Goal: Check status: Check status

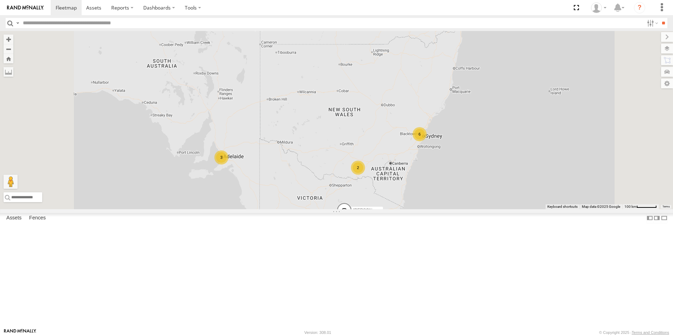
click at [0, 0] on div "All Assets" at bounding box center [0, 0] width 0 height 0
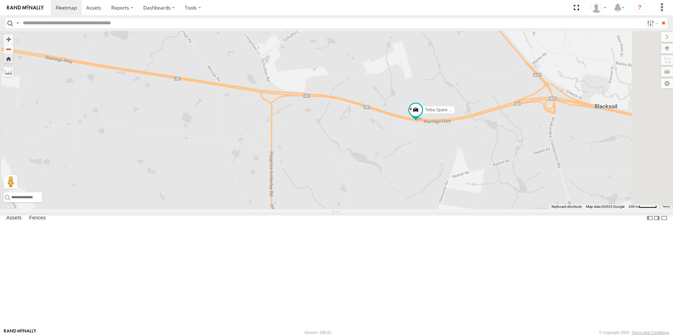
click at [0, 0] on span at bounding box center [0, 0] width 0 height 0
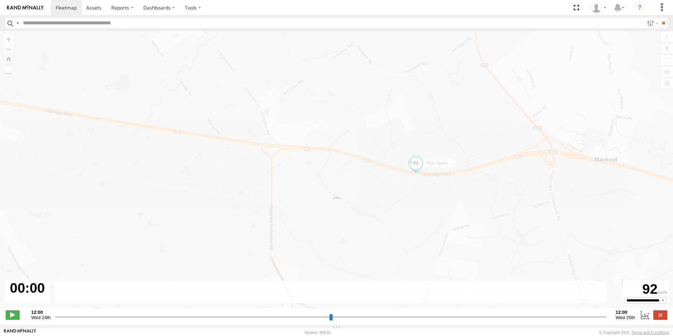
type input "**********"
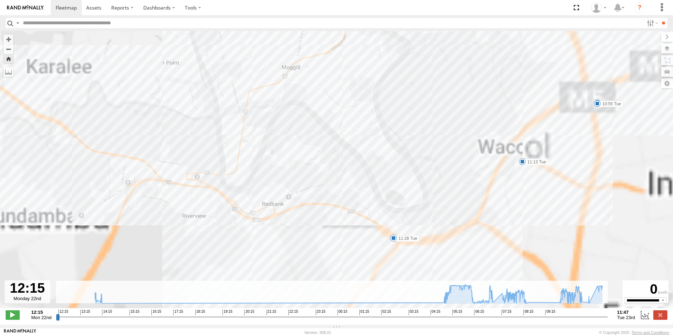
drag, startPoint x: 559, startPoint y: 211, endPoint x: 487, endPoint y: 88, distance: 141.7
click at [487, 88] on div "Twba Spare Navara 13:46 Mon 13:48 Mon 13:53 Mon 14:01 Mon 14:45 Mon 14:55 Mon 0…" at bounding box center [336, 173] width 673 height 284
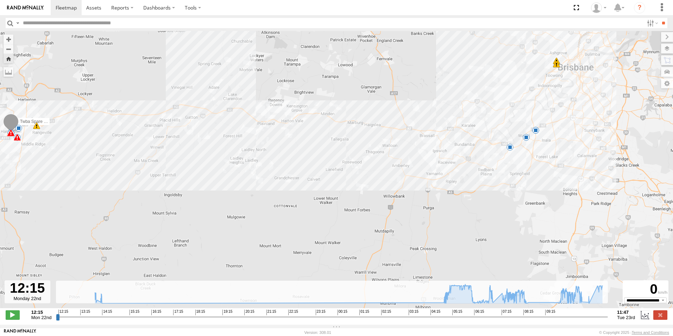
drag, startPoint x: 498, startPoint y: 112, endPoint x: 357, endPoint y: 114, distance: 141.2
click at [358, 113] on div "Twba Spare Navara 13:46 Mon 13:48 Mon 13:53 Mon 14:01 Mon 14:45 Mon 14:55 Mon 0…" at bounding box center [336, 173] width 673 height 284
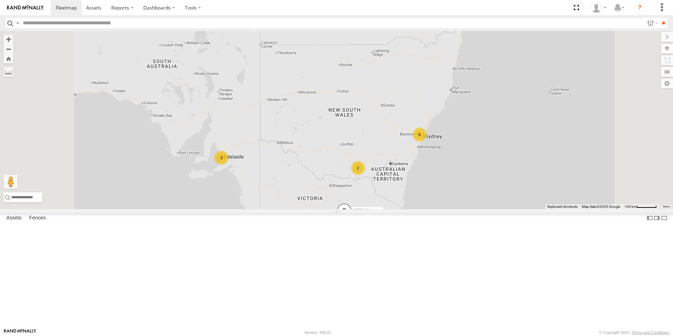
click at [0, 0] on div "All Assets" at bounding box center [0, 0] width 0 height 0
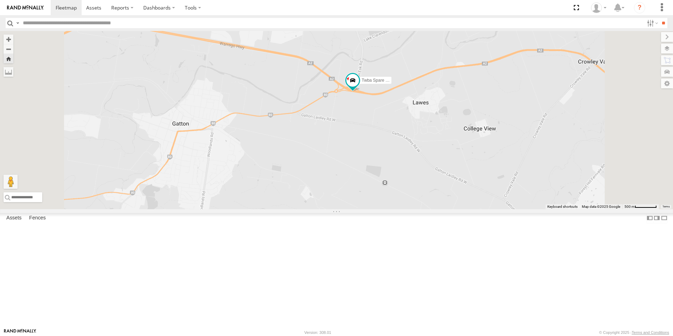
click at [0, 0] on span at bounding box center [0, 0] width 0 height 0
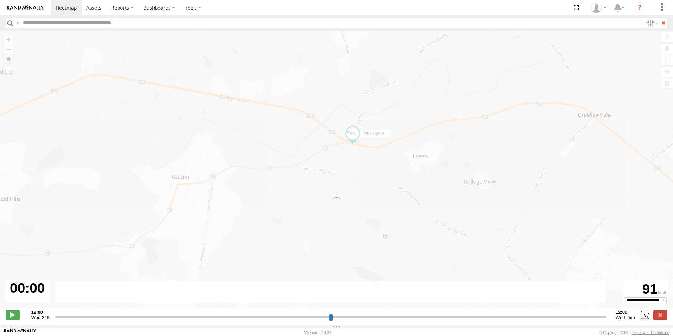
type input "**********"
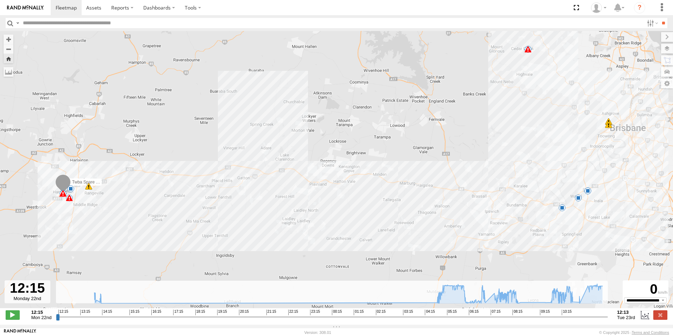
drag, startPoint x: 257, startPoint y: 236, endPoint x: 256, endPoint y: 189, distance: 46.9
click at [256, 189] on div "Twba Spare Navara 13:46 Mon 13:48 Mon 13:53 Mon 14:01 Mon 14:45 Mon 14:55 Mon 0…" at bounding box center [336, 173] width 673 height 284
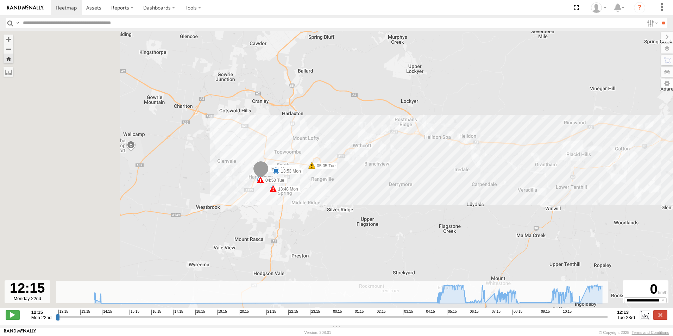
drag, startPoint x: 294, startPoint y: 183, endPoint x: 568, endPoint y: 163, distance: 274.9
click at [568, 163] on div "Twba Spare Navara 13:46 Mon 13:48 Mon 13:53 Mon 14:01 Mon 14:45 Mon 14:55 Mon 0…" at bounding box center [336, 173] width 673 height 284
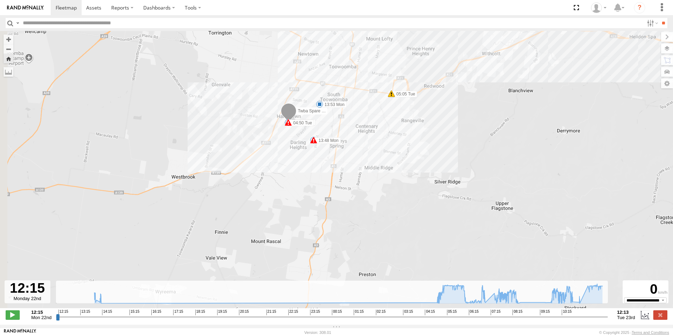
drag, startPoint x: 262, startPoint y: 181, endPoint x: 335, endPoint y: 143, distance: 82.7
click at [335, 143] on label "13:48 Mon" at bounding box center [327, 140] width 27 height 6
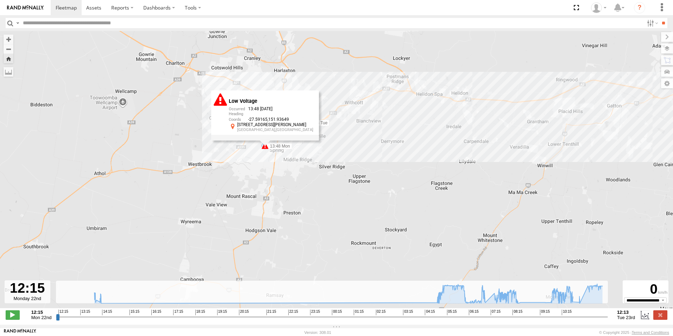
drag, startPoint x: 625, startPoint y: 127, endPoint x: 352, endPoint y: 137, distance: 272.7
click at [358, 138] on div "Twba Spare Navara 13:46 Mon 13:48 Mon 13:53 Mon 14:01 Mon 14:45 Mon 14:55 Mon 0…" at bounding box center [336, 173] width 673 height 284
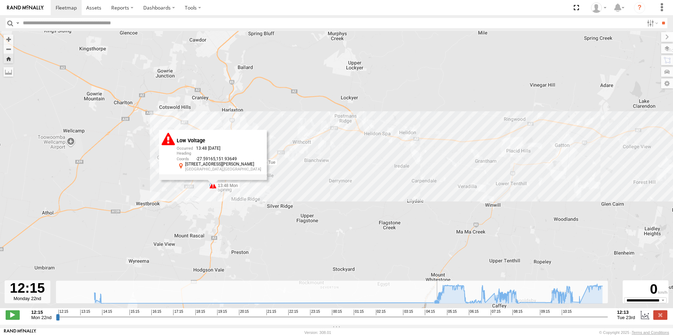
drag, startPoint x: 408, startPoint y: 169, endPoint x: 389, endPoint y: 293, distance: 125.0
click at [390, 293] on div "← Move left → Move right ↑ Move up ↓ Move down + Zoom in - Zoom out Home Jump l…" at bounding box center [336, 178] width 673 height 294
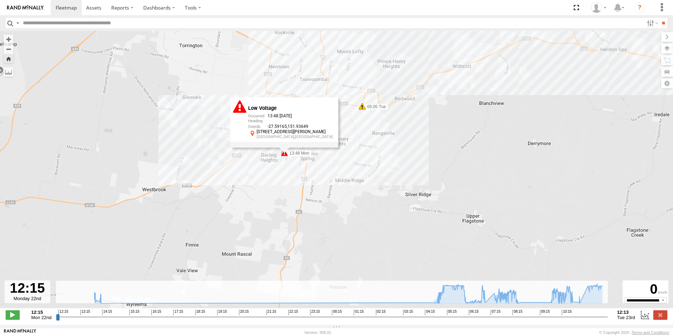
drag, startPoint x: 281, startPoint y: 169, endPoint x: 521, endPoint y: 169, distance: 240.4
click at [521, 169] on div "Twba Spare Navara 13:46 Mon 13:48 Mon 13:53 Mon 14:01 Mon 14:45 Mon 14:55 Mon 0…" at bounding box center [336, 173] width 673 height 284
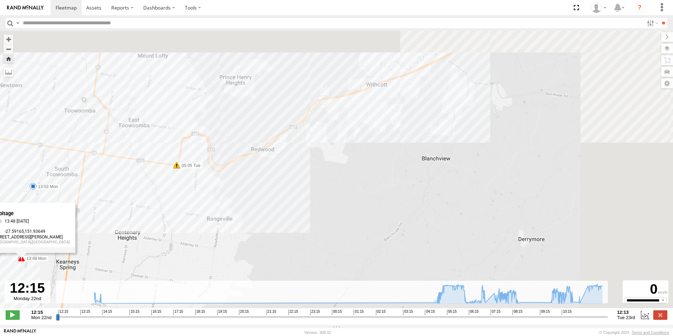
drag, startPoint x: 397, startPoint y: 152, endPoint x: 205, endPoint y: 283, distance: 233.0
click at [205, 283] on div "Twba Spare Navara 13:46 Mon 13:48 Mon 13:53 Mon 14:01 Mon 14:45 Mon 14:55 Mon 0…" at bounding box center [336, 173] width 673 height 284
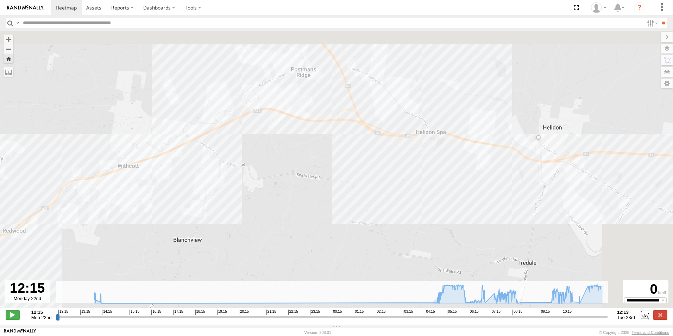
drag, startPoint x: 524, startPoint y: 124, endPoint x: 277, endPoint y: 206, distance: 259.8
click at [277, 206] on div "Twba Spare Navara 13:46 Mon 13:48 Mon 13:53 Mon 14:01 Mon 14:45 Mon 14:55 Mon 0…" at bounding box center [336, 173] width 673 height 284
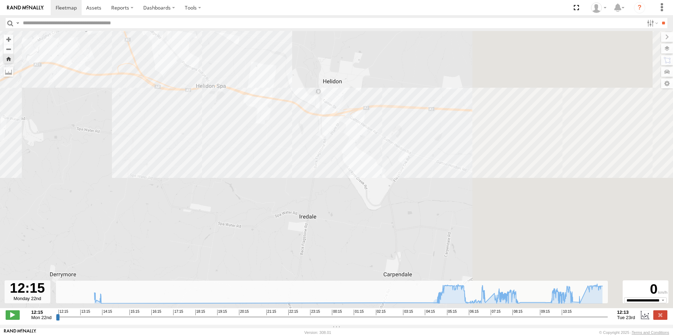
drag, startPoint x: 500, startPoint y: 186, endPoint x: 231, endPoint y: 139, distance: 273.0
click at [231, 139] on div "Twba Spare Navara 13:46 Mon 13:48 Mon 13:53 Mon 14:01 Mon 14:45 Mon 14:55 Mon 0…" at bounding box center [336, 173] width 673 height 284
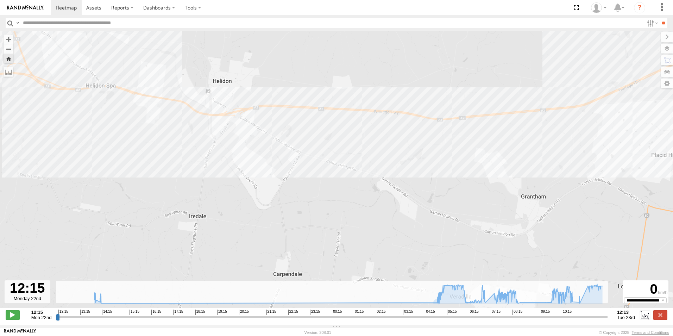
drag, startPoint x: 463, startPoint y: 144, endPoint x: 201, endPoint y: 140, distance: 261.6
click at [217, 140] on div "Twba Spare Navara 13:46 Mon 13:48 Mon 13:53 Mon 14:01 Mon 14:45 Mon 14:55 Mon 0…" at bounding box center [336, 173] width 673 height 284
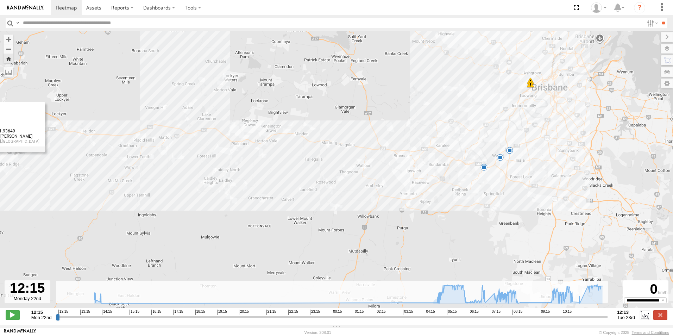
drag, startPoint x: 563, startPoint y: 180, endPoint x: 378, endPoint y: 166, distance: 185.7
click at [384, 167] on div "Twba Spare Navara 13:46 Mon 13:48 Mon 13:53 Mon 14:01 Mon 14:45 Mon 14:55 Mon 0…" at bounding box center [336, 173] width 673 height 284
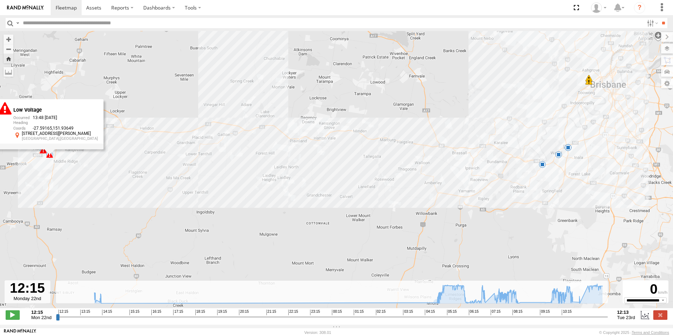
drag, startPoint x: 213, startPoint y: 160, endPoint x: 298, endPoint y: 158, distance: 84.9
click at [298, 158] on div "Twba Spare Navara 13:46 Mon 13:48 Mon 13:53 Mon 14:01 Mon 14:45 Mon 14:55 Mon 0…" at bounding box center [336, 173] width 673 height 284
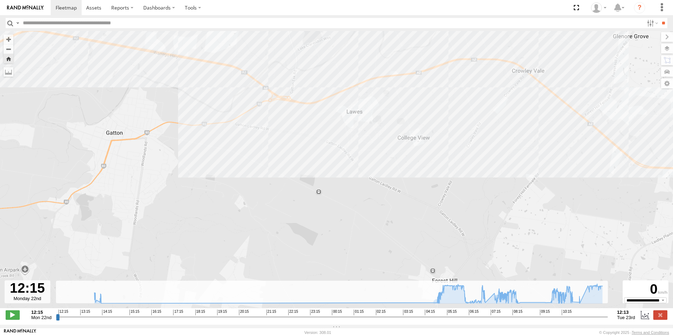
drag, startPoint x: 259, startPoint y: 120, endPoint x: 303, endPoint y: 153, distance: 55.1
click at [306, 155] on div "Twba Spare Navara 13:46 Mon 13:48 Mon 13:53 Mon 14:01 Mon 14:45 Mon 14:55 Mon 0…" at bounding box center [336, 173] width 673 height 284
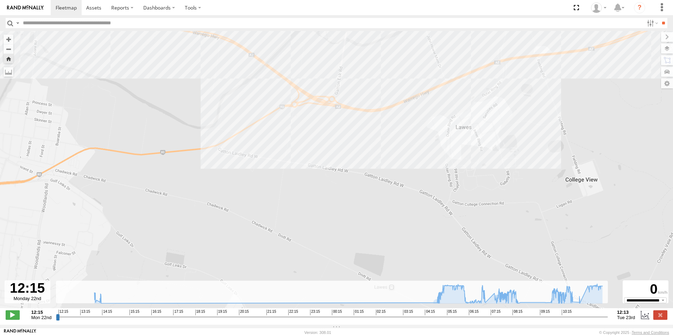
drag, startPoint x: 266, startPoint y: 91, endPoint x: 322, endPoint y: 153, distance: 83.2
click at [322, 153] on div "Twba Spare Navara 13:46 Mon 13:48 Mon 13:53 Mon 14:01 Mon 14:45 Mon 14:55 Mon 0…" at bounding box center [336, 173] width 673 height 284
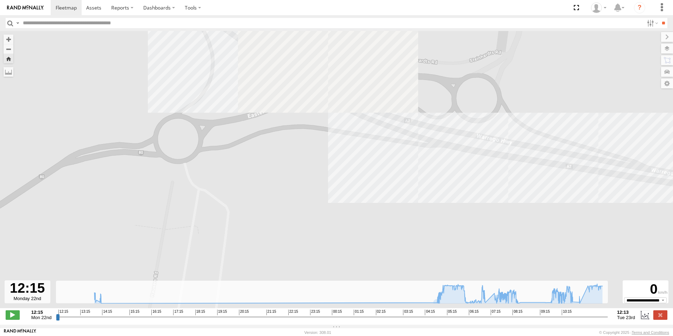
drag, startPoint x: 308, startPoint y: 116, endPoint x: 334, endPoint y: 210, distance: 97.4
click at [335, 216] on div "Twba Spare Navara 13:46 Mon 13:48 Mon 13:53 Mon 14:01 Mon 14:45 Mon 14:55 Mon 0…" at bounding box center [336, 173] width 673 height 284
click at [62, 6] on span at bounding box center [66, 7] width 21 height 7
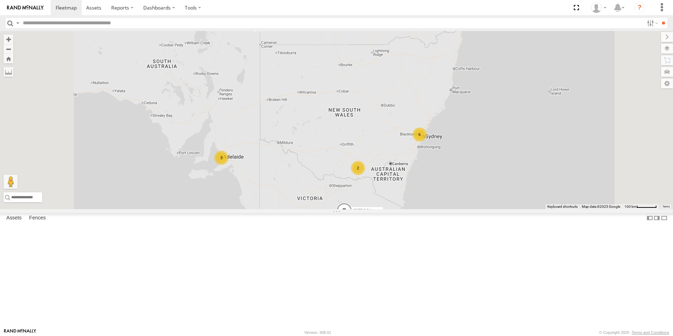
click at [0, 0] on div "Twba Spare Navara" at bounding box center [0, 0] width 0 height 0
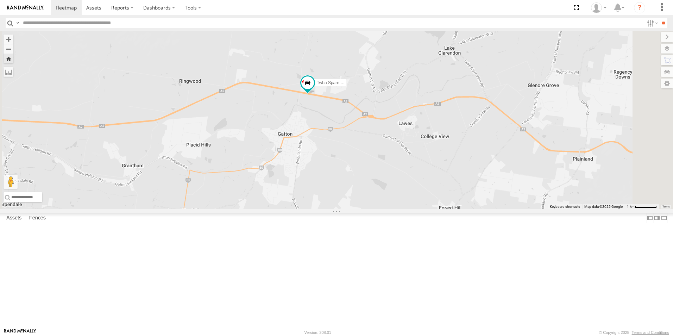
click at [0, 0] on div "UD Truck All Assets" at bounding box center [0, 0] width 0 height 0
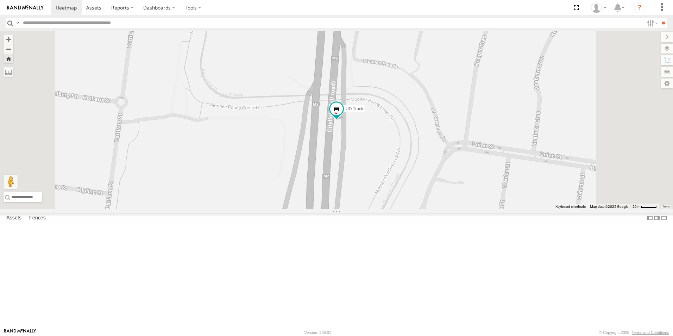
click at [0, 0] on div "Twba Spare Navara All Assets" at bounding box center [0, 0] width 0 height 0
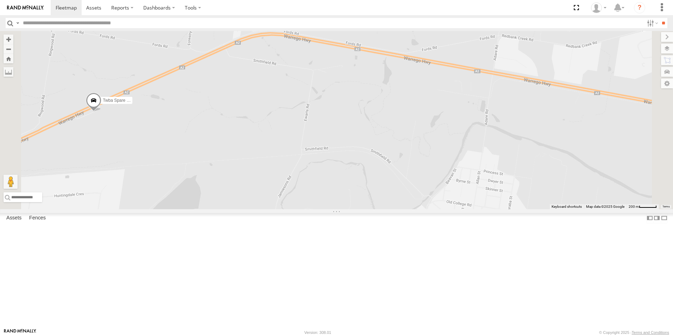
scroll to position [216, 0]
click at [0, 0] on div "Twba Spare Navara" at bounding box center [0, 0] width 0 height 0
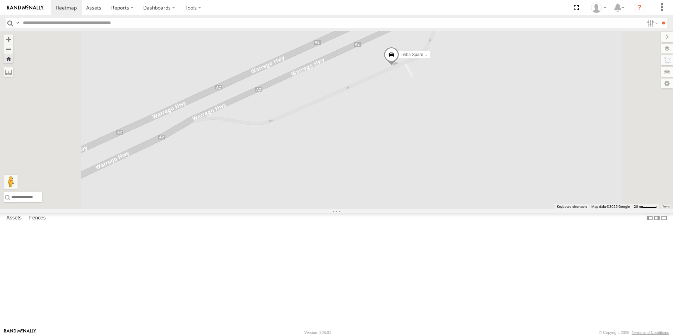
click at [0, 0] on span at bounding box center [0, 0] width 0 height 0
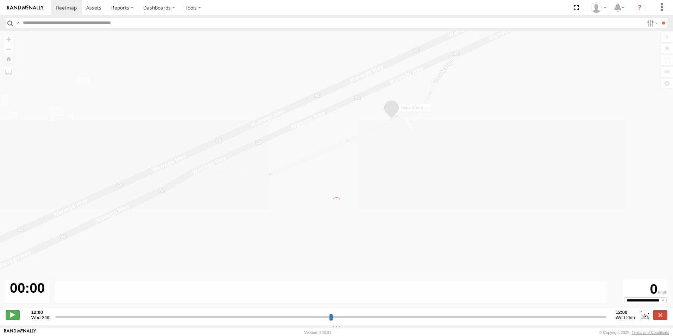
type input "**********"
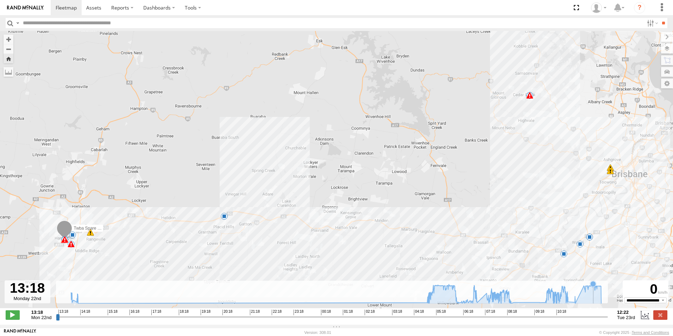
click at [594, 287] on icon at bounding box center [593, 284] width 6 height 6
click at [591, 294] on icon at bounding box center [336, 293] width 537 height 19
click at [449, 296] on icon at bounding box center [336, 293] width 537 height 19
click at [451, 295] on icon at bounding box center [336, 293] width 537 height 19
click at [440, 294] on icon at bounding box center [336, 294] width 530 height 20
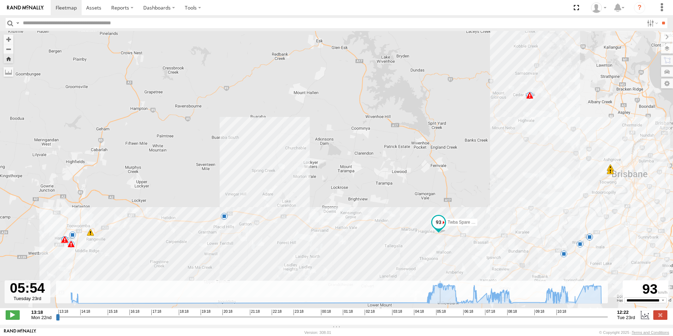
click at [440, 294] on icon at bounding box center [336, 293] width 537 height 19
click at [438, 295] on icon at bounding box center [336, 293] width 537 height 19
click at [437, 295] on icon at bounding box center [336, 293] width 537 height 19
click at [563, 301] on icon at bounding box center [336, 293] width 537 height 19
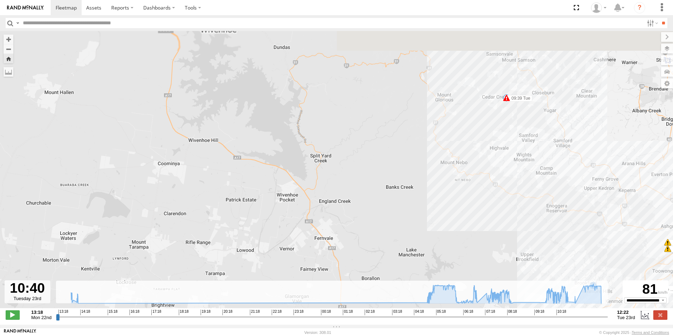
drag, startPoint x: 507, startPoint y: 120, endPoint x: 490, endPoint y: 169, distance: 51.9
click at [490, 169] on div "Twba Spare Navara 13:46 Mon 13:48 Mon 13:53 Mon 14:01 Mon 14:45 Mon 14:55 Mon 0…" at bounding box center [336, 173] width 673 height 284
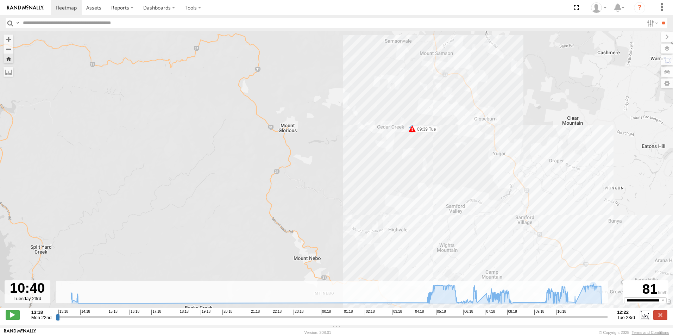
drag, startPoint x: 530, startPoint y: 149, endPoint x: 450, endPoint y: 184, distance: 87.5
click at [450, 184] on div "Twba Spare Navara 13:46 Mon 13:48 Mon 13:53 Mon 14:01 Mon 14:45 Mon 14:55 Mon 0…" at bounding box center [336, 173] width 673 height 284
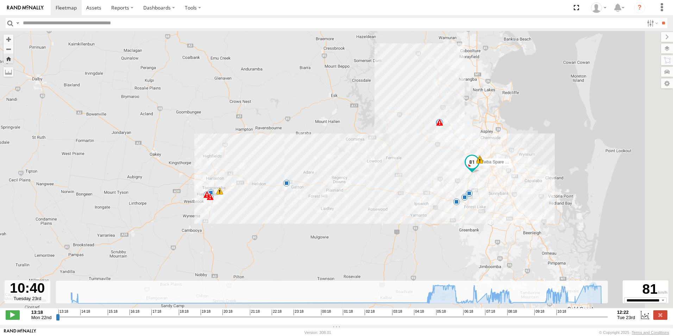
drag, startPoint x: 464, startPoint y: 192, endPoint x: 446, endPoint y: 162, distance: 35.1
click at [446, 162] on div "Twba Spare Navara 13:46 Mon 13:48 Mon 13:53 Mon 14:01 Mon 14:45 Mon 14:55 Mon 0…" at bounding box center [336, 173] width 673 height 284
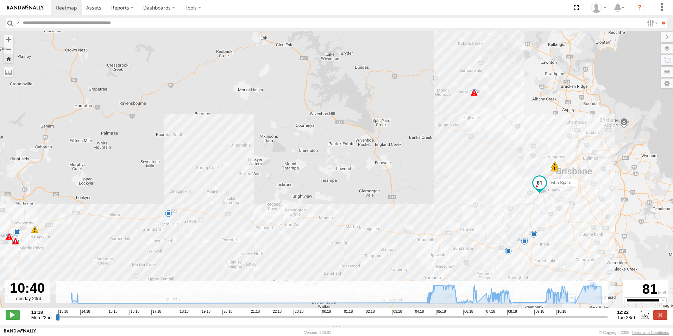
drag, startPoint x: 395, startPoint y: 114, endPoint x: 491, endPoint y: 186, distance: 119.7
click at [491, 186] on div "Twba Spare Navara 13:46 Mon 13:48 Mon 13:53 Mon 14:01 Mon 14:45 Mon 14:55 Mon 0…" at bounding box center [336, 173] width 673 height 284
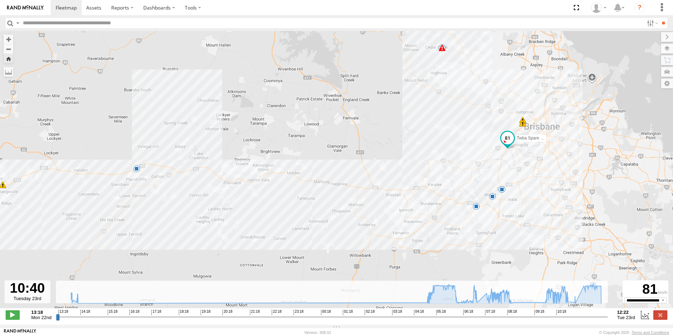
drag, startPoint x: 491, startPoint y: 194, endPoint x: 458, endPoint y: 149, distance: 55.9
click at [458, 149] on div "Twba Spare Navara 13:46 Mon 13:48 Mon 13:53 Mon 14:01 Mon 14:45 Mon 14:55 Mon 0…" at bounding box center [336, 173] width 673 height 284
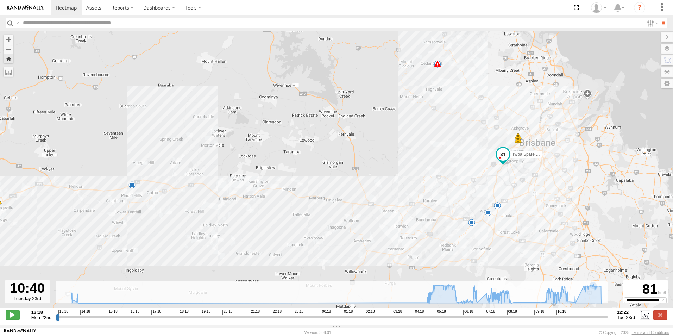
drag, startPoint x: 461, startPoint y: 130, endPoint x: 458, endPoint y: 155, distance: 25.5
click at [458, 155] on div "Twba Spare Navara 13:46 Mon 13:48 Mon 13:53 Mon 14:01 Mon 14:45 Mon 14:55 Mon 0…" at bounding box center [336, 173] width 673 height 284
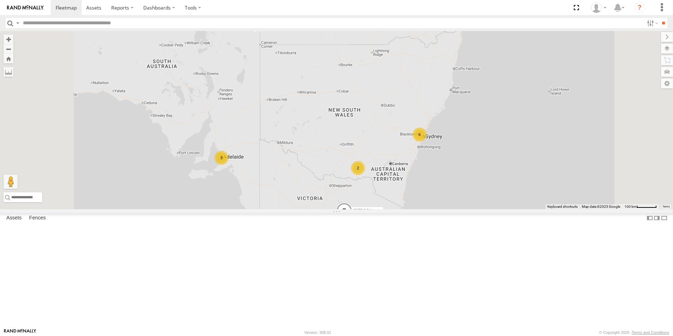
scroll to position [246, 0]
click at [0, 0] on div "All Assets" at bounding box center [0, 0] width 0 height 0
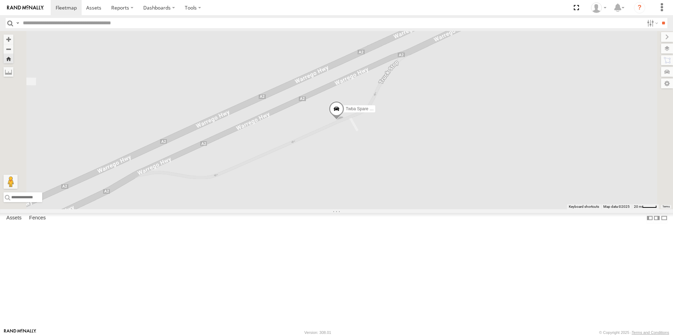
click at [0, 0] on span at bounding box center [0, 0] width 0 height 0
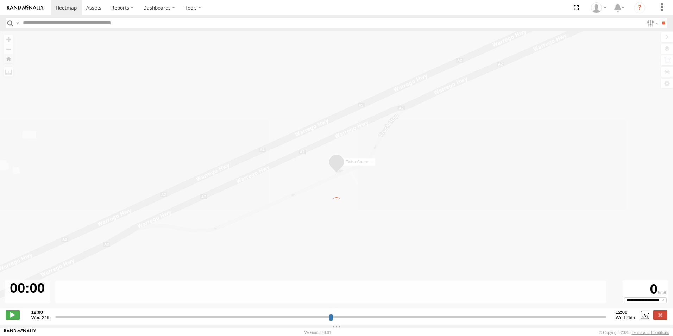
type input "**********"
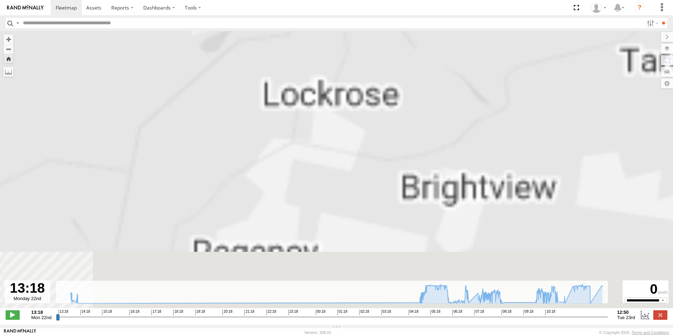
drag, startPoint x: 367, startPoint y: 142, endPoint x: 378, endPoint y: 102, distance: 41.3
click at [378, 102] on div "Twba Spare Navara 13:46 Mon 13:48 Mon 13:53 Mon 14:01 Mon 14:45 Mon 14:55 Mon 0…" at bounding box center [336, 173] width 673 height 284
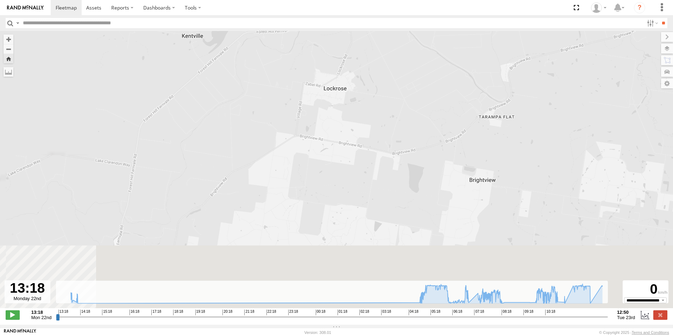
drag, startPoint x: 284, startPoint y: 189, endPoint x: 493, endPoint y: 112, distance: 222.9
click at [493, 112] on div "Twba Spare Navara 13:46 Mon 13:48 Mon 13:53 Mon 14:01 Mon 14:45 Mon 14:55 Mon 0…" at bounding box center [336, 173] width 673 height 284
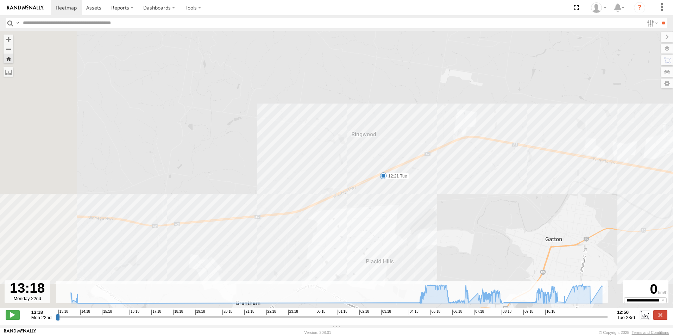
drag, startPoint x: 245, startPoint y: 126, endPoint x: 579, endPoint y: 151, distance: 334.4
click at [583, 152] on div "Twba Spare Navara 13:46 Mon 13:48 Mon 13:53 Mon 14:01 Mon 14:45 Mon 14:55 Mon 0…" at bounding box center [336, 173] width 673 height 284
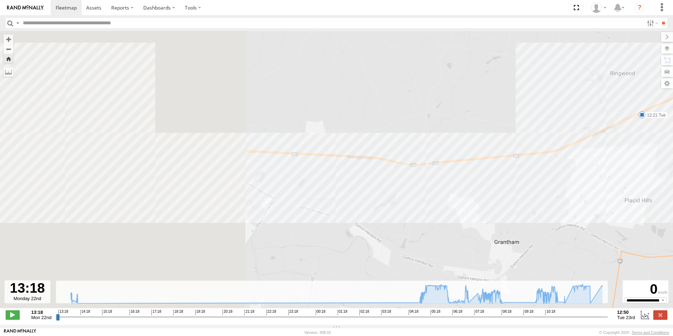
drag, startPoint x: 353, startPoint y: 142, endPoint x: 611, endPoint y: 80, distance: 265.3
click at [611, 81] on div "Twba Spare Navara 13:46 Mon 13:48 Mon 13:53 Mon 14:01 Mon 14:45 Mon 14:55 Mon 0…" at bounding box center [336, 173] width 673 height 284
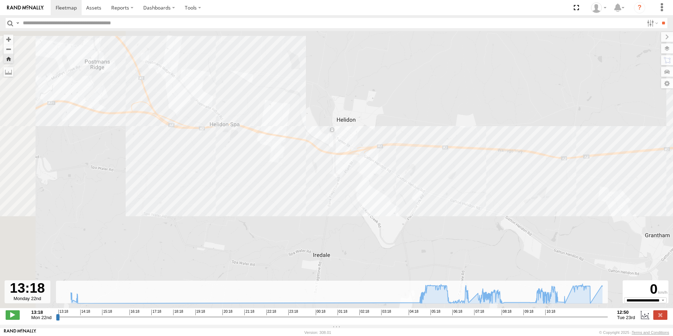
drag, startPoint x: 332, startPoint y: 101, endPoint x: 488, endPoint y: 115, distance: 156.6
click at [488, 115] on div "Twba Spare Navara 13:46 Mon 13:48 Mon 13:53 Mon 14:01 Mon 14:45 Mon 14:55 Mon 0…" at bounding box center [336, 173] width 673 height 284
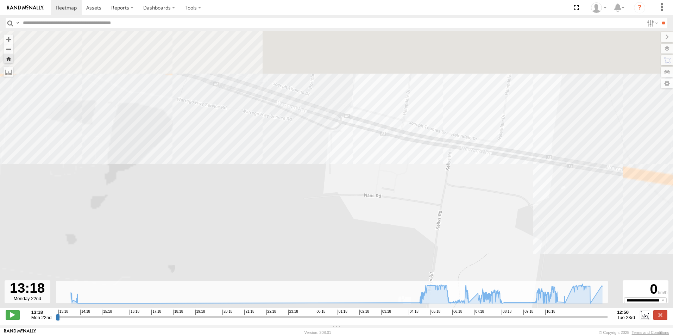
drag, startPoint x: 309, startPoint y: 97, endPoint x: 335, endPoint y: 178, distance: 85.4
click at [336, 180] on div "Twba Spare Navara 13:46 Mon 13:48 Mon 13:53 Mon 14:01 Mon 14:45 Mon 14:55 Mon 0…" at bounding box center [336, 173] width 673 height 284
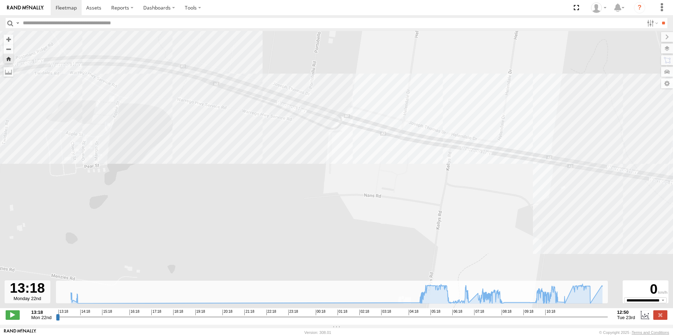
click at [323, 118] on div "Twba Spare Navara 13:46 Mon 13:48 Mon 13:53 Mon 14:01 Mon 14:45 Mon 14:55 Mon 0…" at bounding box center [336, 173] width 673 height 284
click at [323, 119] on div "Twba Spare Navara 13:46 Mon 13:48 Mon 13:53 Mon 14:01 Mon 14:45 Mon 14:55 Mon 0…" at bounding box center [336, 173] width 673 height 284
click at [328, 120] on div "Twba Spare Navara 13:46 Mon 13:48 Mon 13:53 Mon 14:01 Mon 14:45 Mon 14:55 Mon 0…" at bounding box center [336, 173] width 673 height 284
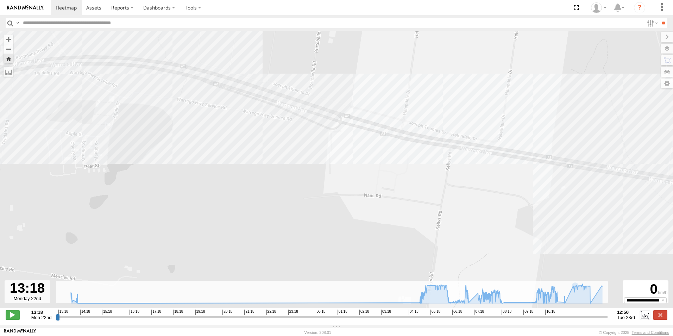
click at [328, 120] on div "Twba Spare Navara 13:46 Mon 13:48 Mon 13:53 Mon 14:01 Mon 14:45 Mon 14:55 Mon 0…" at bounding box center [336, 173] width 673 height 284
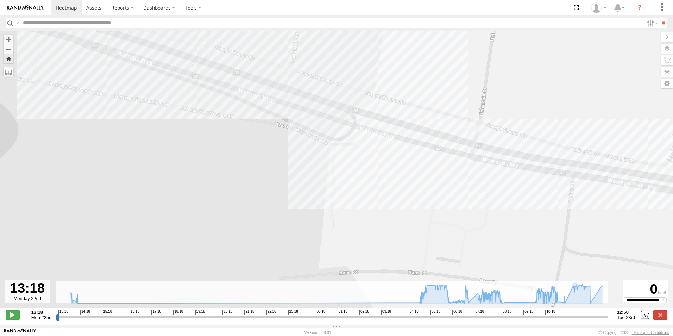
click at [329, 119] on div "Twba Spare Navara 13:46 Mon 13:48 Mon 13:53 Mon 14:01 Mon 14:45 Mon 14:55 Mon 0…" at bounding box center [336, 173] width 673 height 284
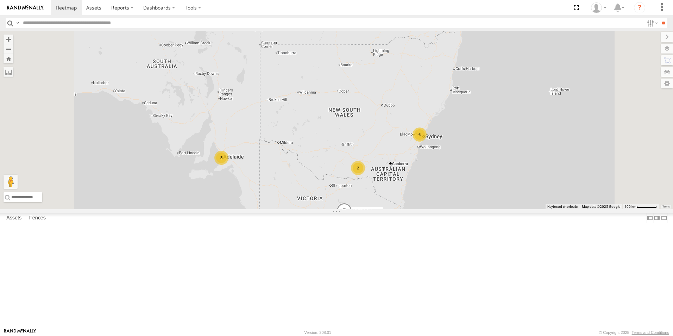
click at [0, 0] on div "Twba Spare Navara" at bounding box center [0, 0] width 0 height 0
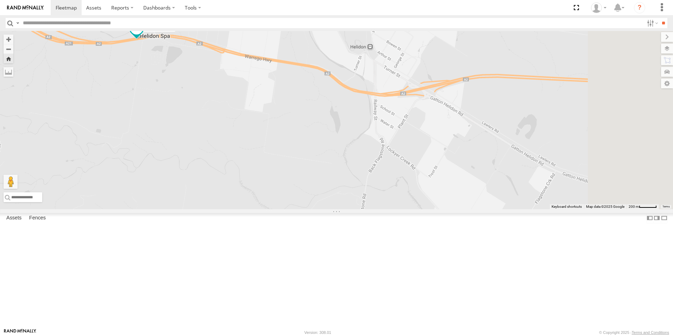
drag, startPoint x: 497, startPoint y: 113, endPoint x: 330, endPoint y: 99, distance: 167.8
click at [330, 99] on div "Twba Spare Navara" at bounding box center [336, 120] width 673 height 178
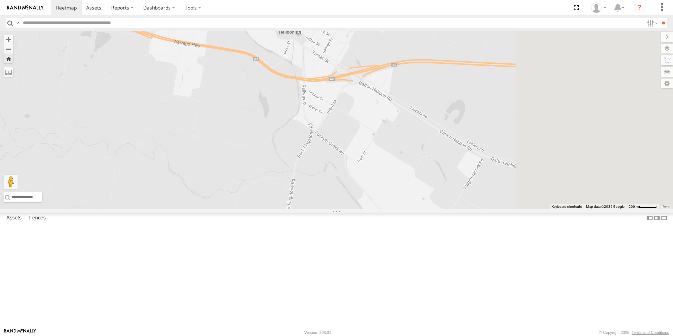
drag, startPoint x: 424, startPoint y: 98, endPoint x: 247, endPoint y: 100, distance: 176.4
click at [250, 100] on div "Twba Spare Navara" at bounding box center [336, 120] width 673 height 178
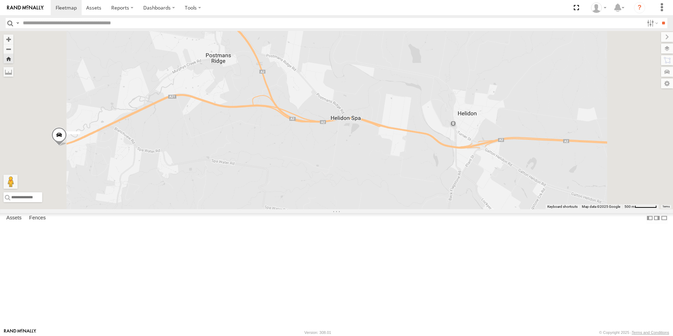
click at [0, 0] on div "All Assets" at bounding box center [0, 0] width 0 height 0
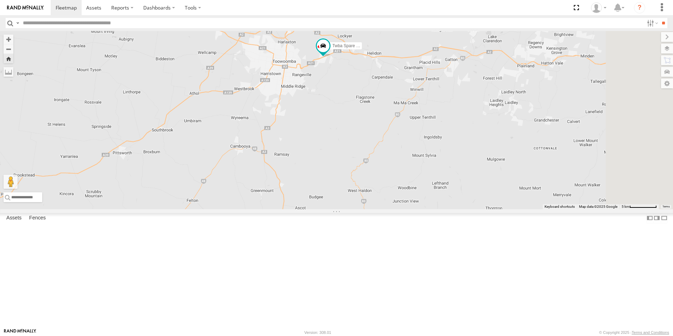
drag, startPoint x: 600, startPoint y: 125, endPoint x: 372, endPoint y: 128, distance: 227.8
click at [373, 129] on div "Twba Spare Navara" at bounding box center [336, 120] width 673 height 178
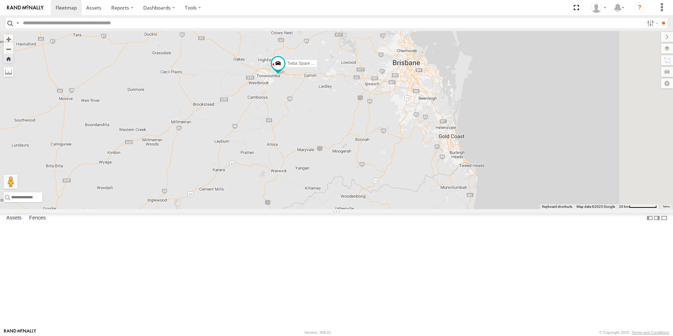
drag, startPoint x: 600, startPoint y: 132, endPoint x: 473, endPoint y: 138, distance: 126.9
click at [479, 138] on div "Twba Spare Navara" at bounding box center [336, 120] width 673 height 178
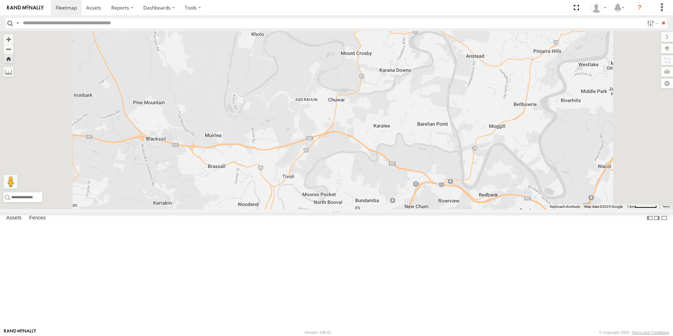
click at [0, 0] on span at bounding box center [0, 0] width 0 height 0
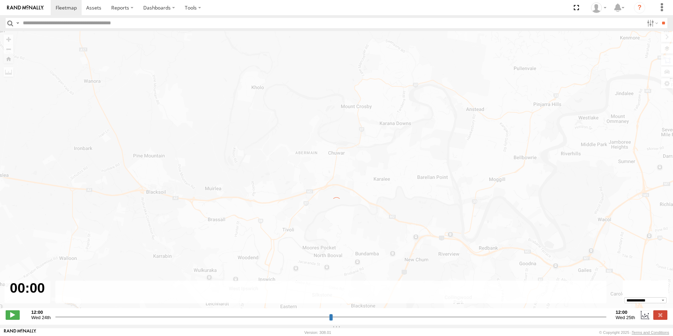
type input "**********"
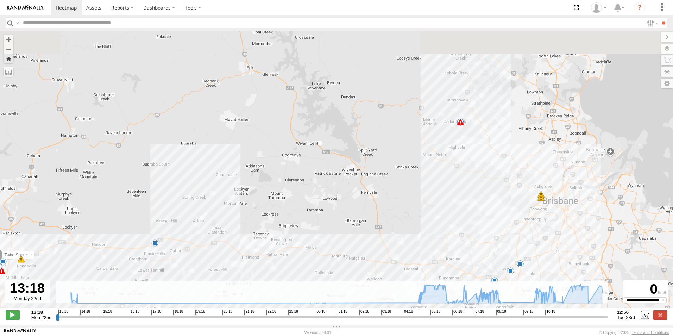
drag, startPoint x: 597, startPoint y: 177, endPoint x: 511, endPoint y: 209, distance: 92.0
click at [511, 209] on div "Twba Spare Navara 13:46 Mon 13:48 Mon 13:53 Mon 14:01 Mon 14:45 Mon 14:55 Mon 0…" at bounding box center [336, 173] width 673 height 284
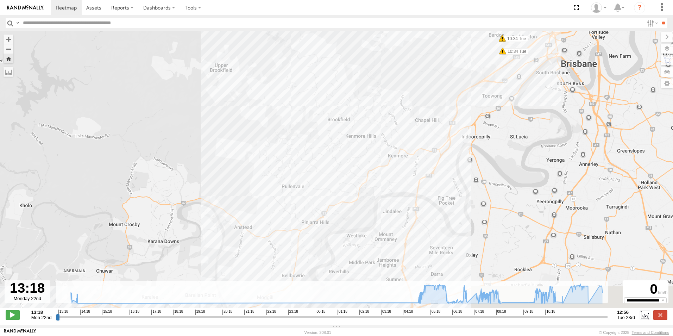
drag, startPoint x: 444, startPoint y: 236, endPoint x: 453, endPoint y: 120, distance: 115.5
click at [453, 120] on div "Twba Spare Navara 13:46 Mon 13:48 Mon 13:53 Mon 14:01 Mon 14:45 Mon 14:55 Mon 0…" at bounding box center [336, 173] width 673 height 284
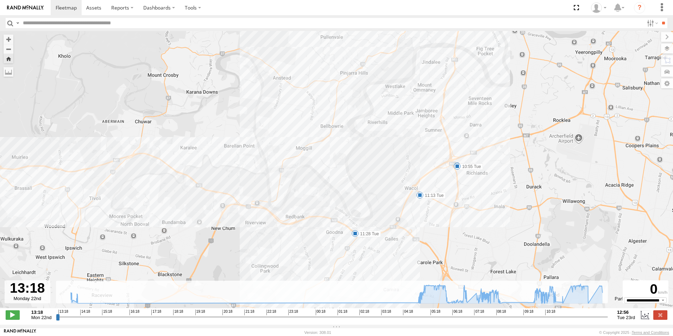
drag, startPoint x: 471, startPoint y: 246, endPoint x: 488, endPoint y: 153, distance: 94.9
click at [501, 141] on div "Twba Spare Navara 13:46 Mon 13:48 Mon 13:53 Mon 14:01 Mon 14:45 Mon 14:55 Mon 0…" at bounding box center [336, 173] width 673 height 284
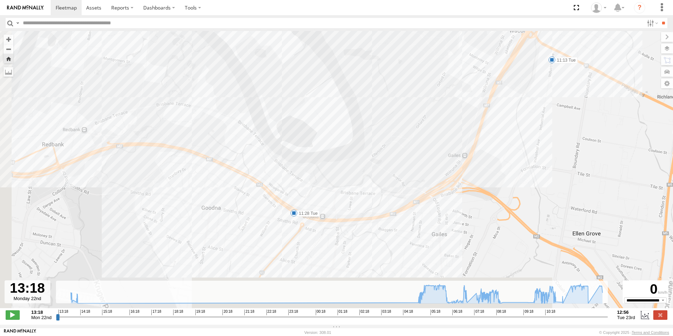
drag, startPoint x: 256, startPoint y: 247, endPoint x: 288, endPoint y: 210, distance: 48.6
click at [288, 210] on div "Twba Spare Navara 13:46 Mon 13:48 Mon 13:53 Mon 14:01 Mon 14:45 Mon 14:55 Mon 0…" at bounding box center [336, 173] width 673 height 284
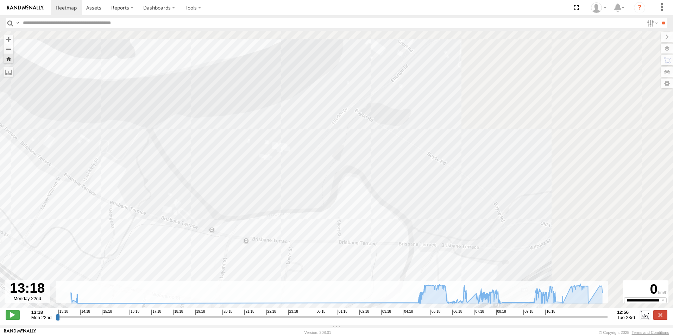
drag, startPoint x: 371, startPoint y: 191, endPoint x: 288, endPoint y: 220, distance: 88.5
click at [264, 255] on div "Twba Spare Navara 13:46 Mon 13:48 Mon 13:53 Mon 14:01 Mon 14:45 Mon 14:55 Mon 0…" at bounding box center [336, 173] width 673 height 284
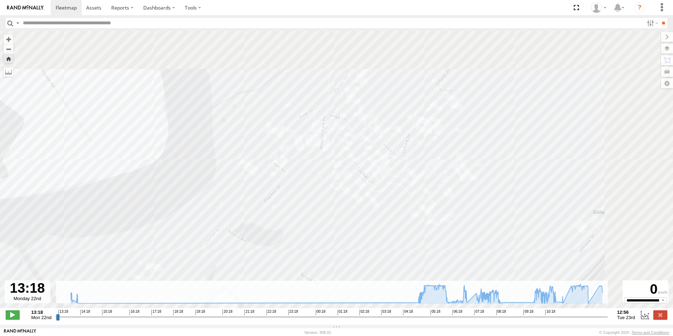
drag, startPoint x: 428, startPoint y: 141, endPoint x: 272, endPoint y: 293, distance: 217.6
click at [272, 293] on div "← Move left → Move right ↑ Move up ↓ Move down + Zoom in - Zoom out Home Jump l…" at bounding box center [336, 178] width 673 height 294
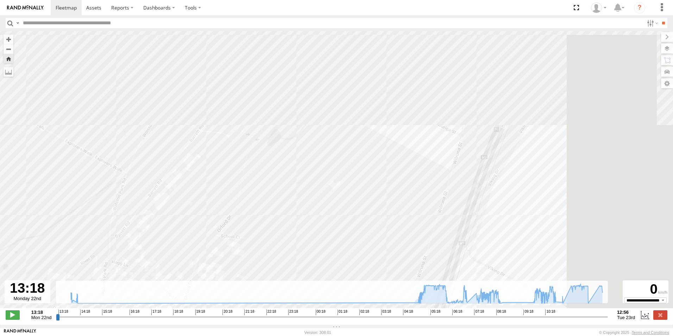
drag, startPoint x: 419, startPoint y: 196, endPoint x: 324, endPoint y: 247, distance: 108.4
click at [325, 248] on div "Twba Spare Navara 13:46 Mon 13:48 Mon 13:53 Mon 14:01 Mon 14:45 Mon 14:55 Mon 0…" at bounding box center [336, 173] width 673 height 284
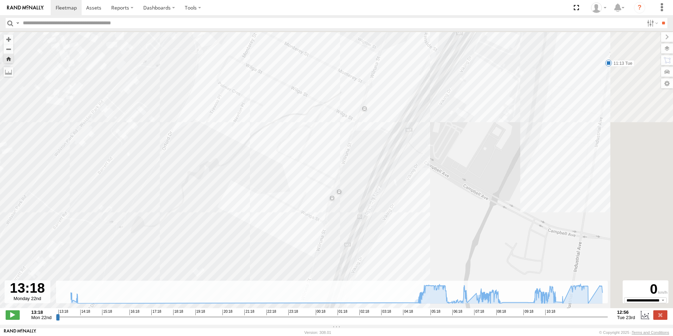
drag, startPoint x: 479, startPoint y: 141, endPoint x: 318, endPoint y: 234, distance: 186.7
click at [325, 232] on div "Twba Spare Navara 13:46 Mon 13:48 Mon 13:53 Mon 14:01 Mon 14:45 Mon 14:55 Mon 0…" at bounding box center [336, 173] width 673 height 284
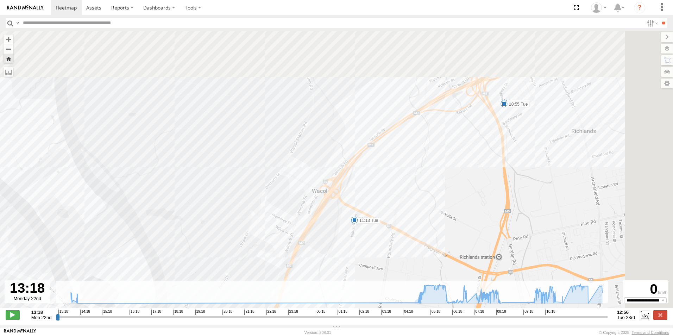
drag, startPoint x: 545, startPoint y: 89, endPoint x: 474, endPoint y: 157, distance: 98.1
click at [473, 164] on div "Twba Spare Navara 13:46 Mon 13:48 Mon 13:53 Mon 14:01 Mon 14:45 Mon 14:55 Mon 0…" at bounding box center [336, 173] width 673 height 284
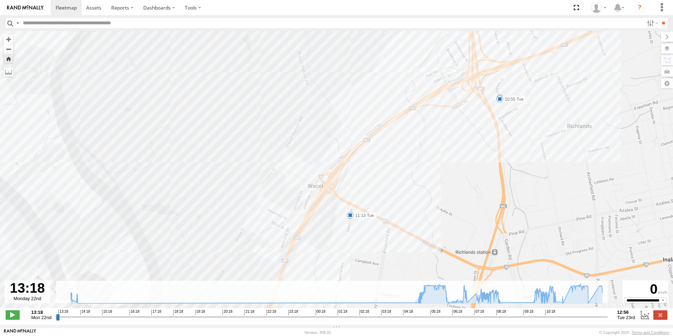
click at [500, 100] on span at bounding box center [499, 98] width 7 height 7
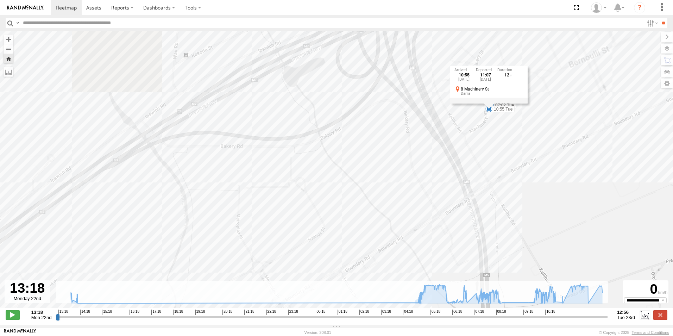
drag, startPoint x: 490, startPoint y: 139, endPoint x: 471, endPoint y: 215, distance: 77.9
click at [471, 215] on div "Twba Spare Navara 13:46 Mon 13:48 Mon 13:53 Mon 14:01 Mon 14:45 Mon 14:55 Mon 0…" at bounding box center [336, 173] width 673 height 284
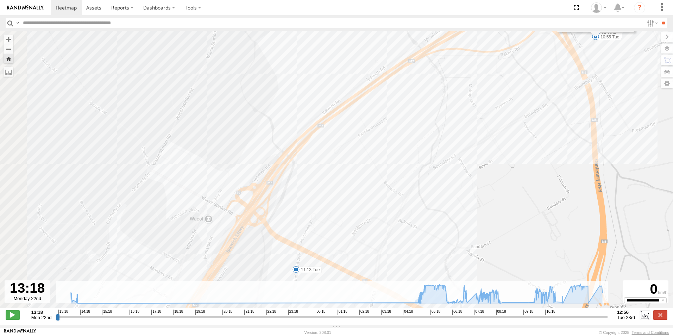
drag, startPoint x: 380, startPoint y: 218, endPoint x: 500, endPoint y: 89, distance: 175.6
click at [496, 98] on div "Twba Spare Navara 13:46 Mon 13:48 Mon 13:53 Mon 14:01 Mon 14:45 Mon 14:55 Mon 0…" at bounding box center [336, 173] width 673 height 284
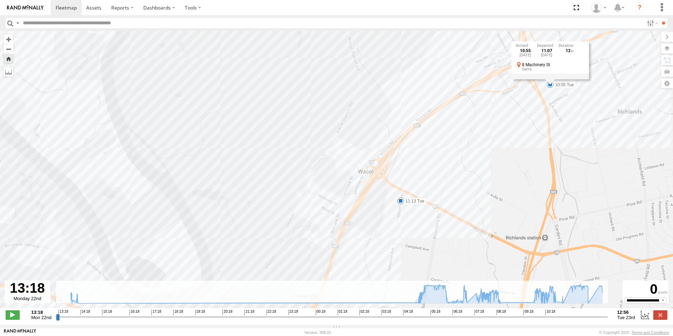
drag, startPoint x: 348, startPoint y: 215, endPoint x: 364, endPoint y: 212, distance: 16.3
click at [364, 212] on div "Twba Spare Navara 13:46 Mon 13:48 Mon 13:53 Mon 14:01 Mon 14:45 Mon 14:55 Mon 0…" at bounding box center [336, 173] width 673 height 284
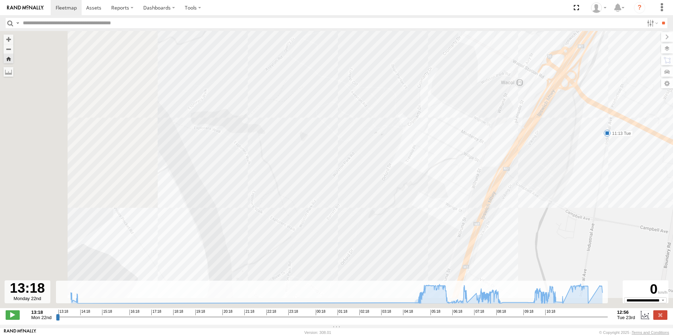
drag, startPoint x: 339, startPoint y: 218, endPoint x: 555, endPoint y: 164, distance: 222.7
click at [555, 164] on div "Twba Spare Navara 13:46 Mon 13:48 Mon 13:53 Mon 14:01 Mon 14:45 Mon 14:55 Mon 0…" at bounding box center [336, 173] width 673 height 284
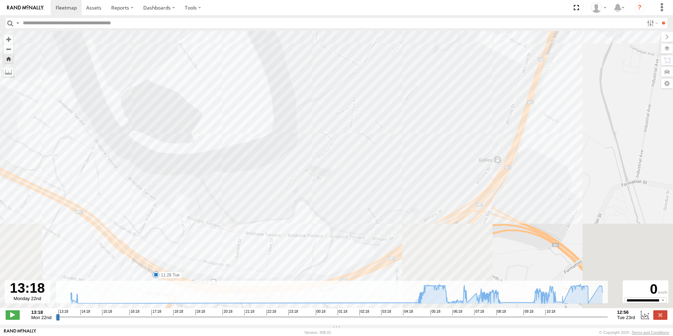
drag, startPoint x: 374, startPoint y: 255, endPoint x: 446, endPoint y: 65, distance: 202.7
click at [446, 65] on div "Twba Spare Navara 13:46 Mon 13:48 Mon 13:53 Mon 14:01 Mon 14:45 Mon 14:55 Mon 0…" at bounding box center [336, 173] width 673 height 284
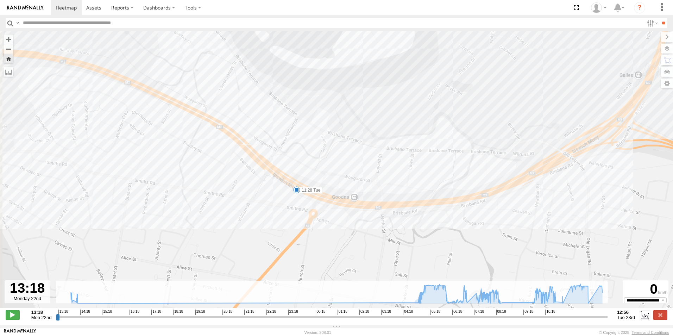
drag, startPoint x: 293, startPoint y: 222, endPoint x: 425, endPoint y: 166, distance: 143.9
click at [425, 166] on div "Twba Spare Navara 13:46 Mon 13:48 Mon 13:53 Mon 14:01 Mon 14:45 Mon 14:55 Mon 0…" at bounding box center [336, 173] width 673 height 284
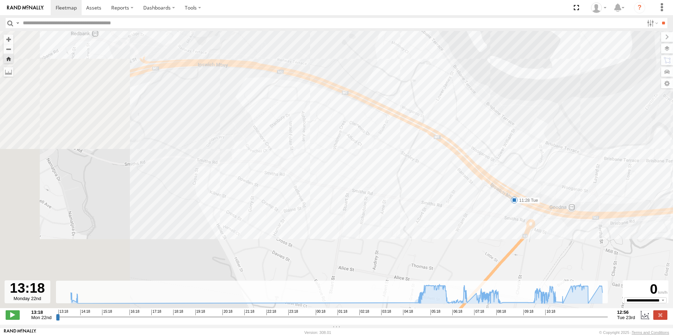
drag, startPoint x: 188, startPoint y: 126, endPoint x: 397, endPoint y: 182, distance: 216.8
click at [402, 183] on div "Twba Spare Navara 13:46 Mon 13:48 Mon 13:53 Mon 14:01 Mon 14:45 Mon 14:55 Mon 0…" at bounding box center [336, 173] width 673 height 284
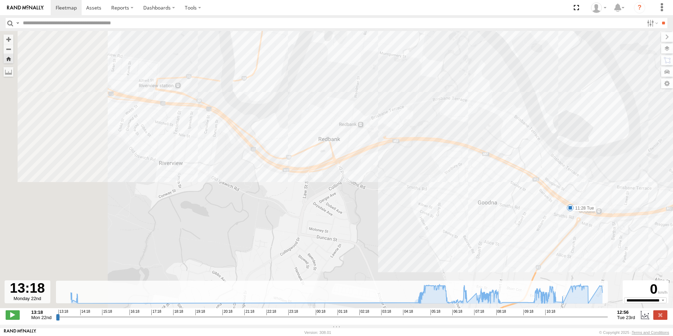
drag, startPoint x: 333, startPoint y: 156, endPoint x: 599, endPoint y: 182, distance: 267.0
click at [599, 182] on div "Twba Spare Navara 13:46 Mon 13:48 Mon 13:53 Mon 14:01 Mon 14:45 Mon 14:55 Mon 0…" at bounding box center [336, 173] width 673 height 284
